Goal: Find specific page/section: Find specific page/section

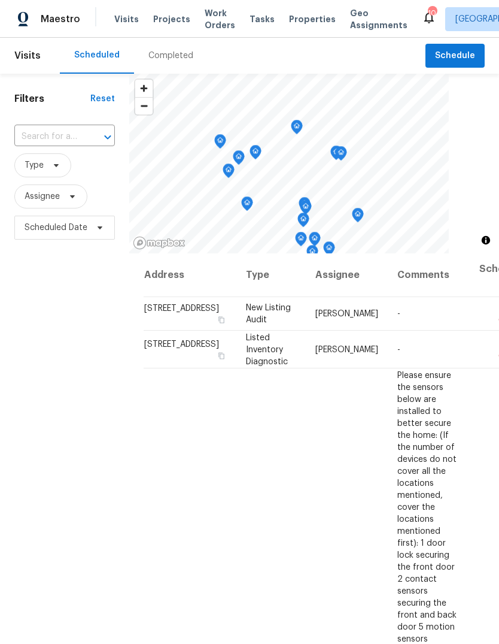
click at [298, 14] on span "Properties" at bounding box center [312, 19] width 47 height 12
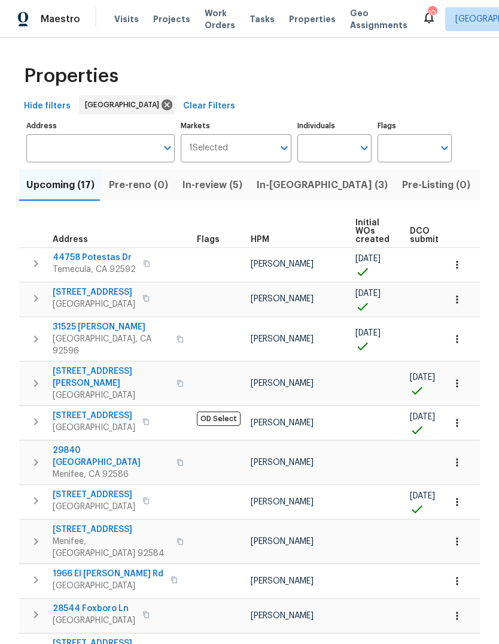
click at [317, 147] on input "Individuals" at bounding box center [326, 148] width 56 height 28
type input "[PERSON_NAME]"
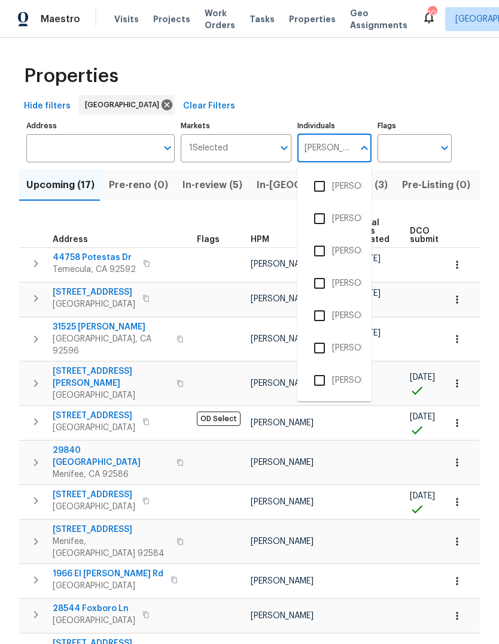
click at [351, 250] on li "[PERSON_NAME]" at bounding box center [334, 250] width 55 height 25
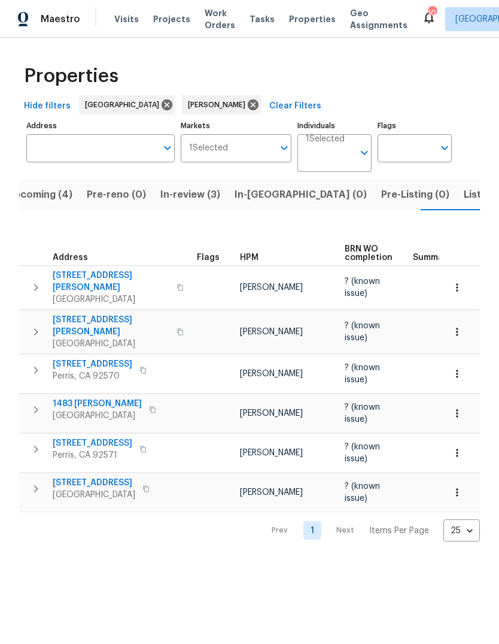
click at [464, 200] on span "Listed (3)" at bounding box center [486, 194] width 45 height 17
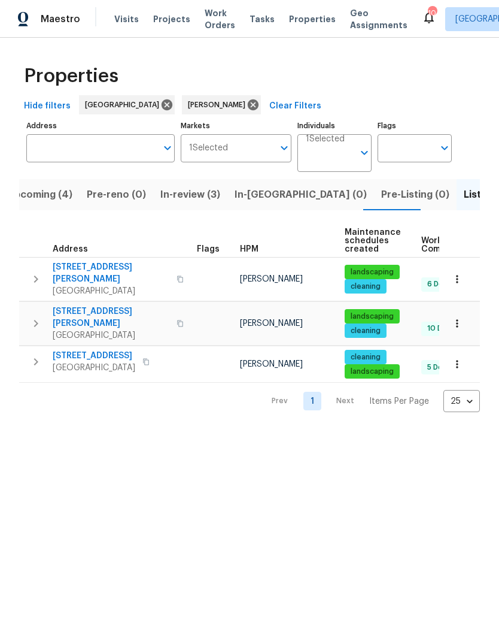
click at [251, 23] on div "Tasks" at bounding box center [262, 19] width 25 height 13
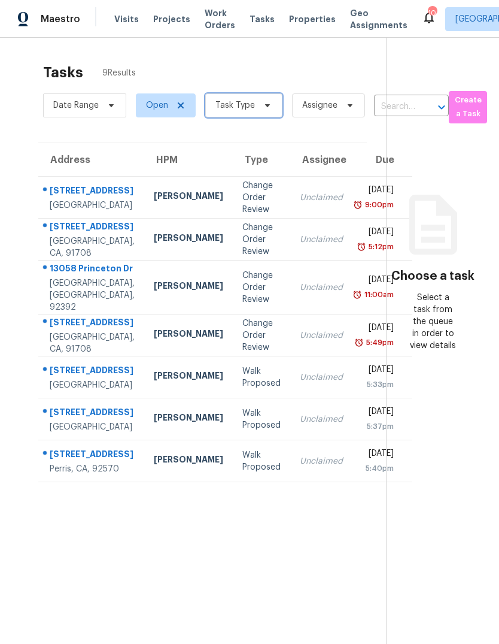
click at [256, 107] on span "Task Type" at bounding box center [243, 105] width 77 height 24
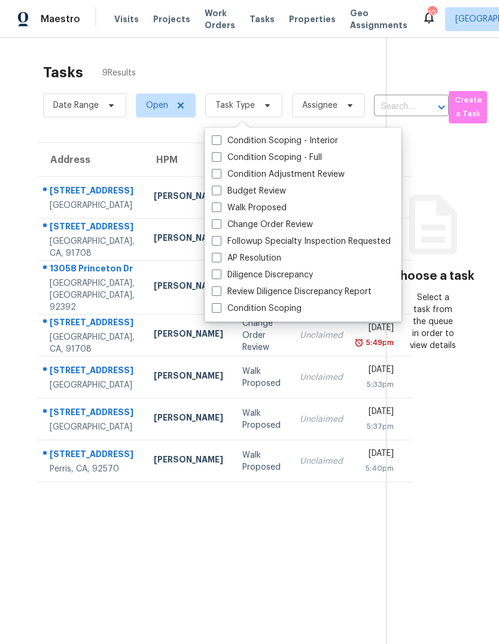
click at [265, 190] on label "Budget Review" at bounding box center [249, 191] width 74 height 12
click at [220, 190] on input "Budget Review" at bounding box center [216, 189] width 8 height 8
checkbox input "true"
